Goal: Obtain resource: Obtain resource

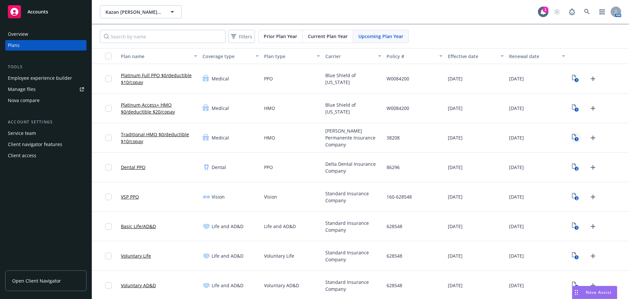
click at [576, 139] on text "1" at bounding box center [577, 139] width 2 height 4
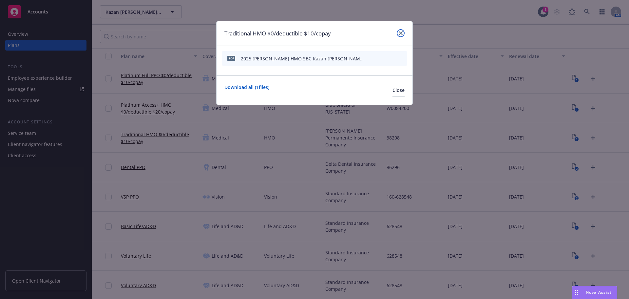
click at [403, 33] on icon "close" at bounding box center [401, 33] width 4 height 4
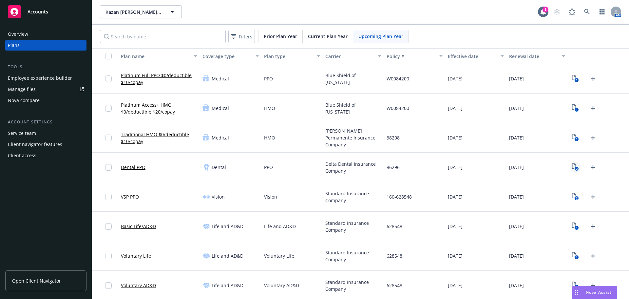
click at [575, 169] on rect "View Plan Documents" at bounding box center [577, 169] width 4 height 4
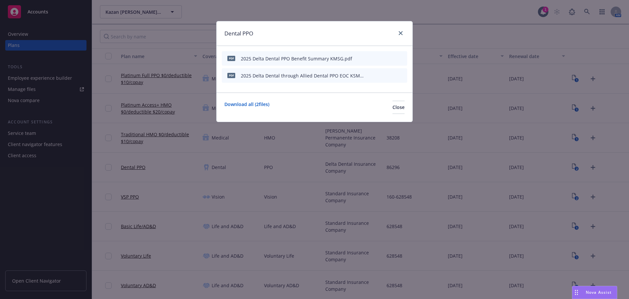
click at [389, 58] on icon "preview file" at bounding box center [391, 58] width 6 height 5
click at [400, 33] on icon "close" at bounding box center [401, 33] width 4 height 4
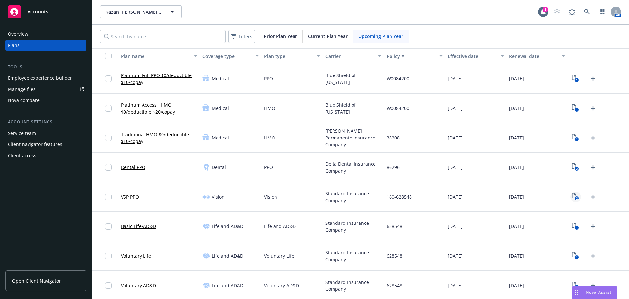
click at [571, 193] on link "2" at bounding box center [576, 196] width 10 height 10
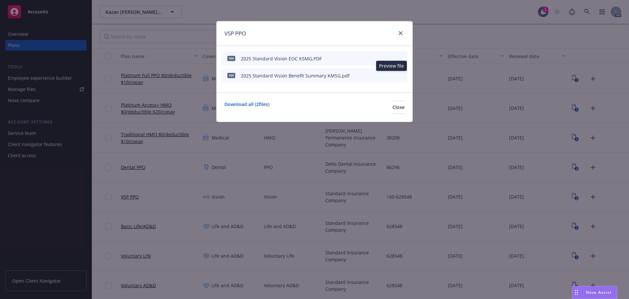
click at [391, 76] on icon "preview file" at bounding box center [391, 75] width 6 height 5
click at [401, 31] on link "close" at bounding box center [401, 33] width 8 height 8
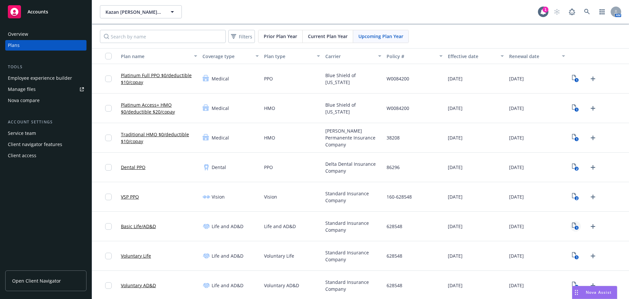
click at [572, 228] on icon "1" at bounding box center [575, 226] width 7 height 8
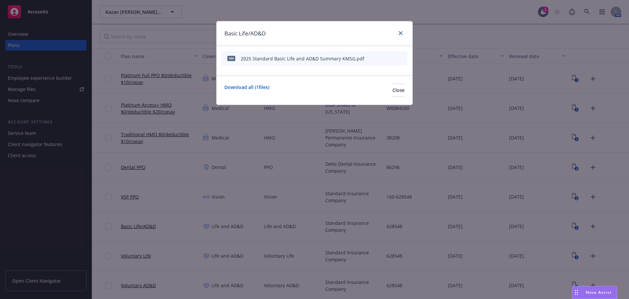
click at [393, 58] on icon "preview file" at bounding box center [391, 58] width 6 height 5
drag, startPoint x: 399, startPoint y: 30, endPoint x: 305, endPoint y: 2, distance: 98.4
click at [399, 30] on link "close" at bounding box center [401, 33] width 8 height 8
